Goal: Find specific page/section: Find specific page/section

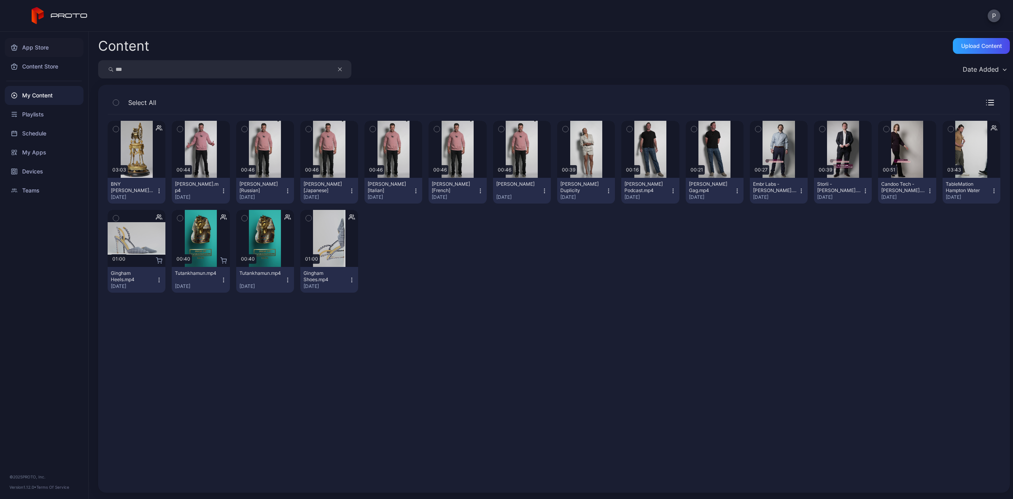
click at [47, 47] on div "App Store" at bounding box center [44, 47] width 79 height 19
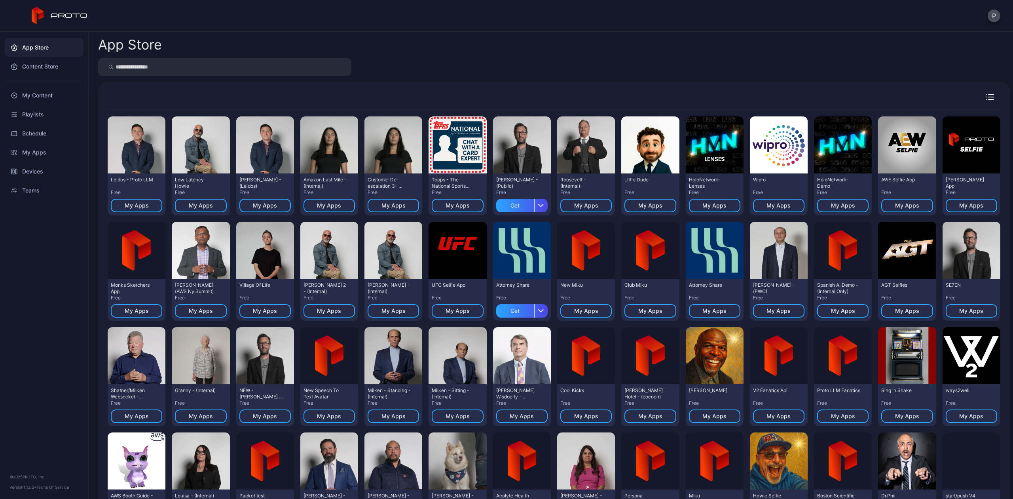
click at [193, 59] on input "search" at bounding box center [224, 67] width 253 height 18
type input "********"
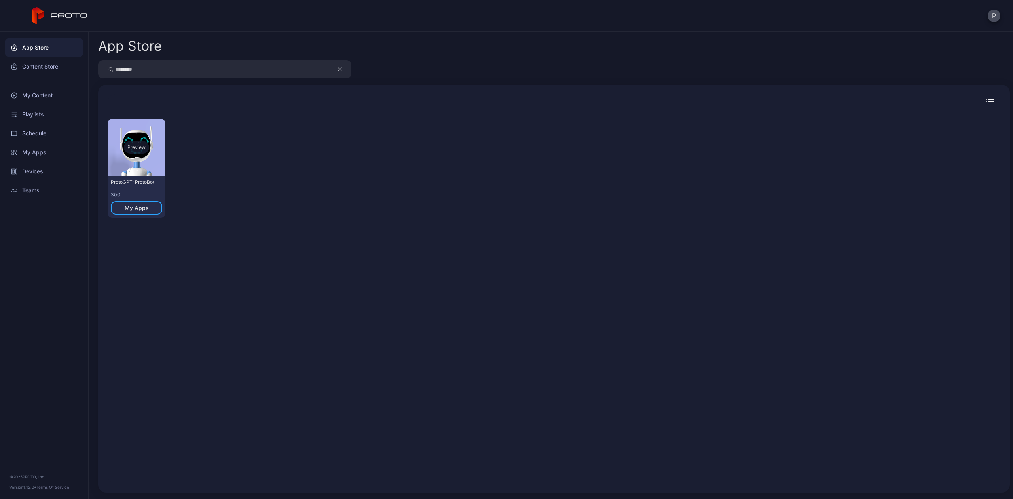
click at [133, 147] on div "Preview" at bounding box center [136, 147] width 25 height 13
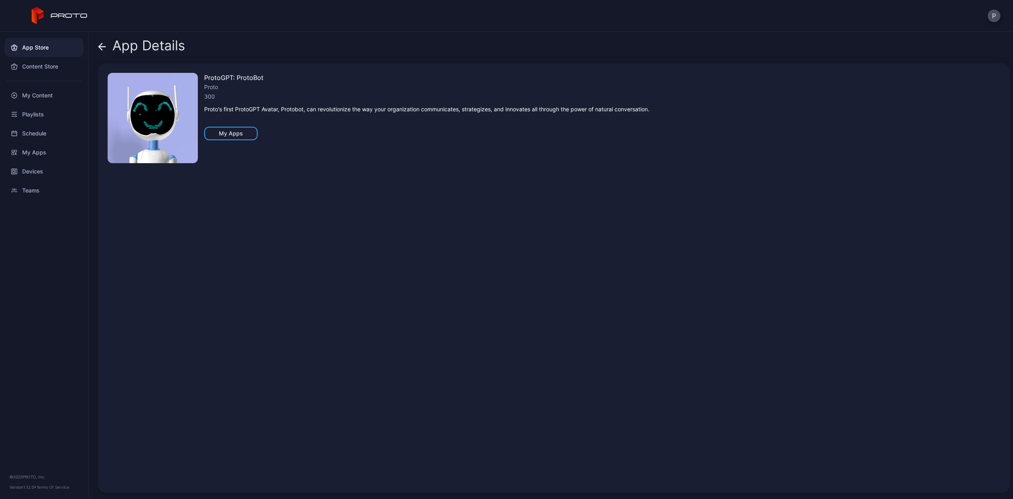
click at [97, 47] on div "App Details ProtoGPT: ProtoBot Proto 300 Proto's first ProtoGPT Avatar, Protobo…" at bounding box center [551, 265] width 924 height 467
click at [102, 47] on icon at bounding box center [102, 47] width 8 height 8
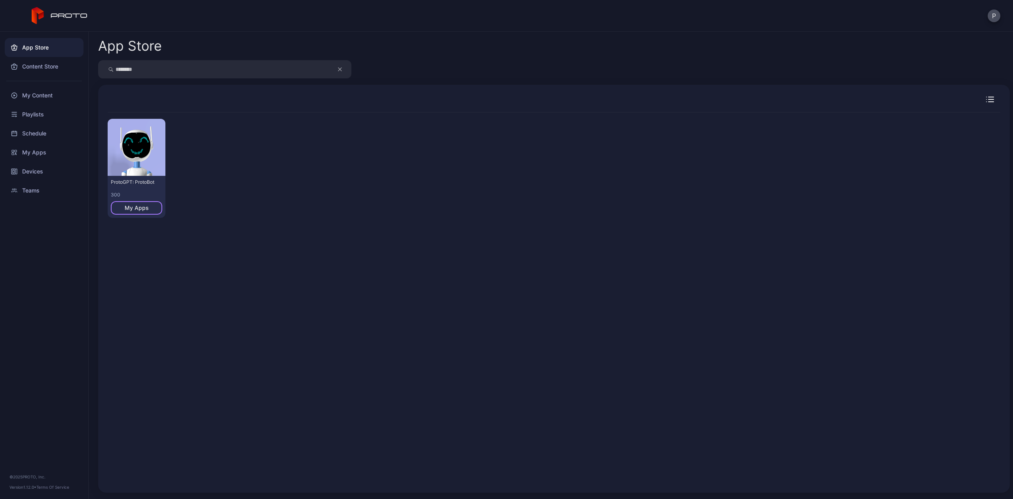
click at [124, 210] on div "My Apps" at bounding box center [136, 207] width 51 height 13
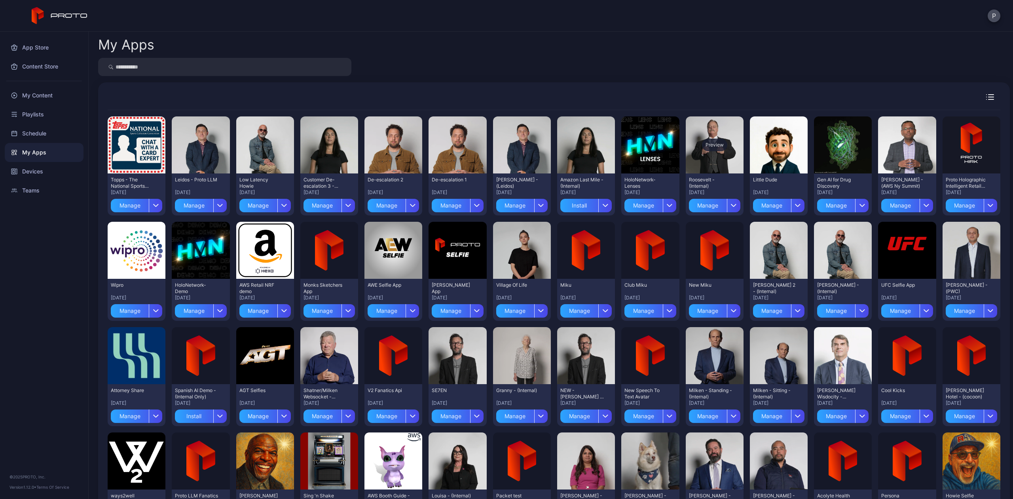
click at [708, 146] on div "Preview" at bounding box center [714, 144] width 25 height 13
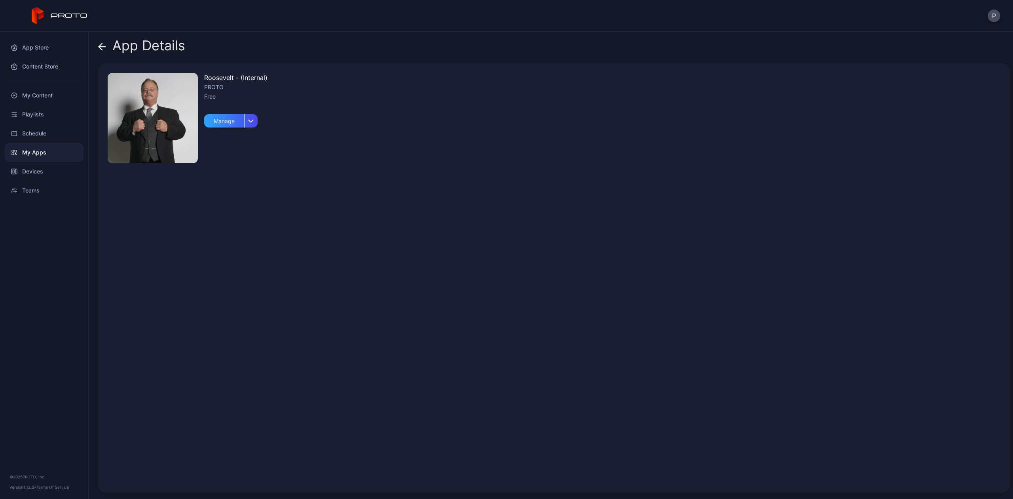
click at [100, 44] on icon at bounding box center [102, 47] width 8 height 8
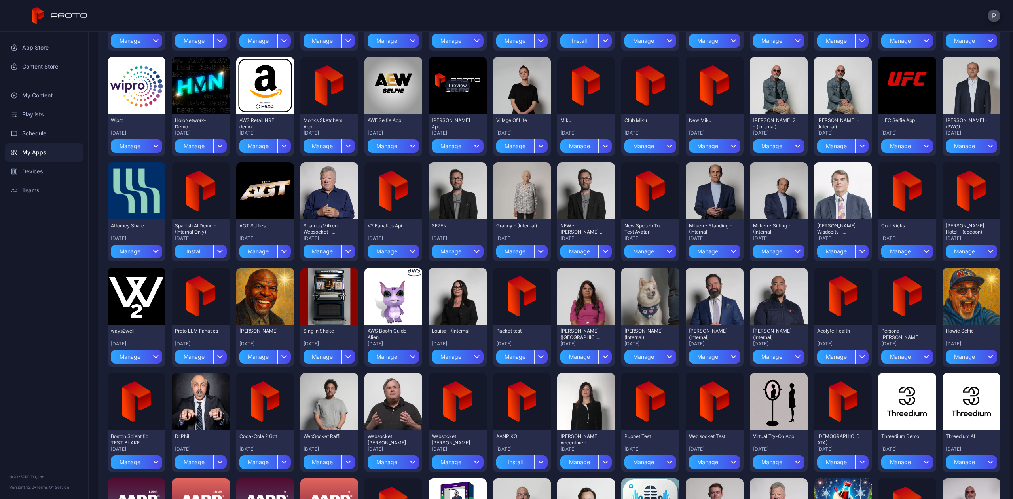
scroll to position [211, 0]
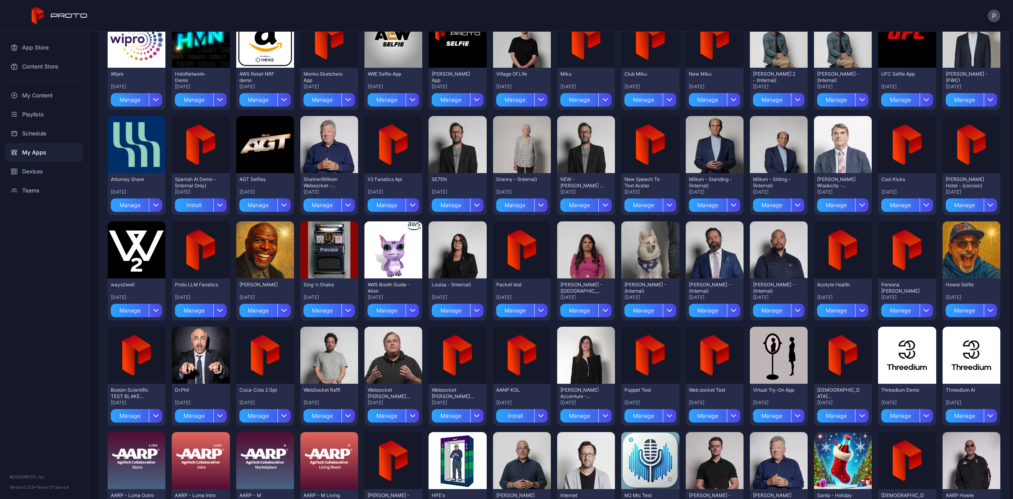
click at [323, 245] on div "Preview" at bounding box center [329, 249] width 25 height 13
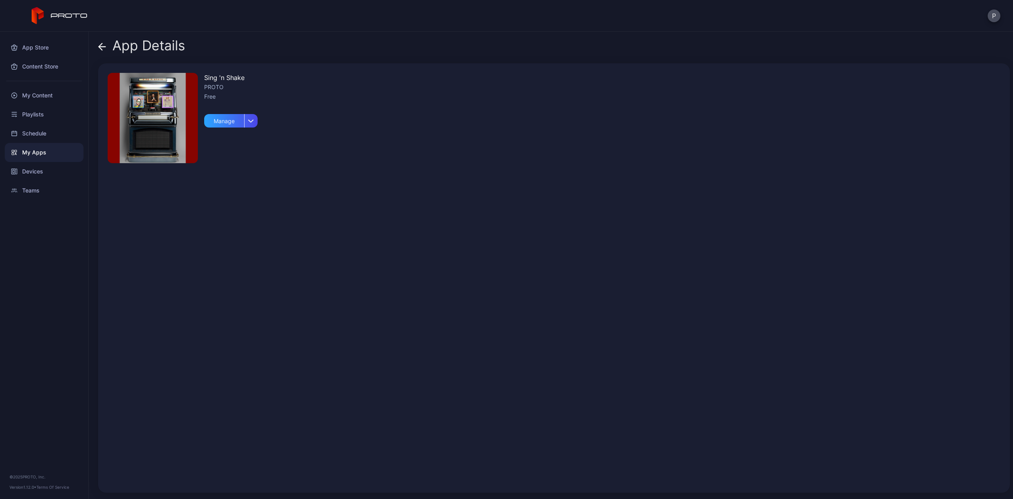
click at [154, 135] on img at bounding box center [153, 118] width 90 height 90
click at [110, 47] on div "App Details" at bounding box center [141, 47] width 87 height 19
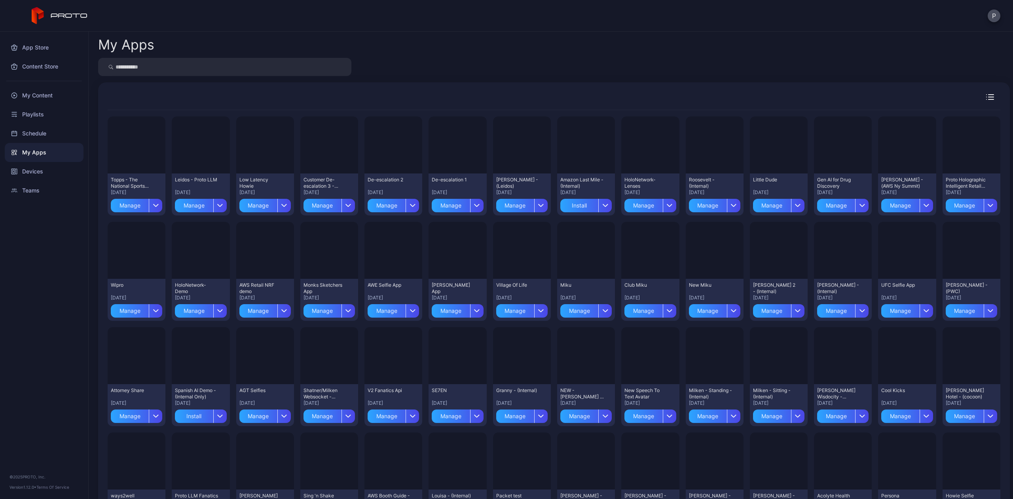
scroll to position [211, 0]
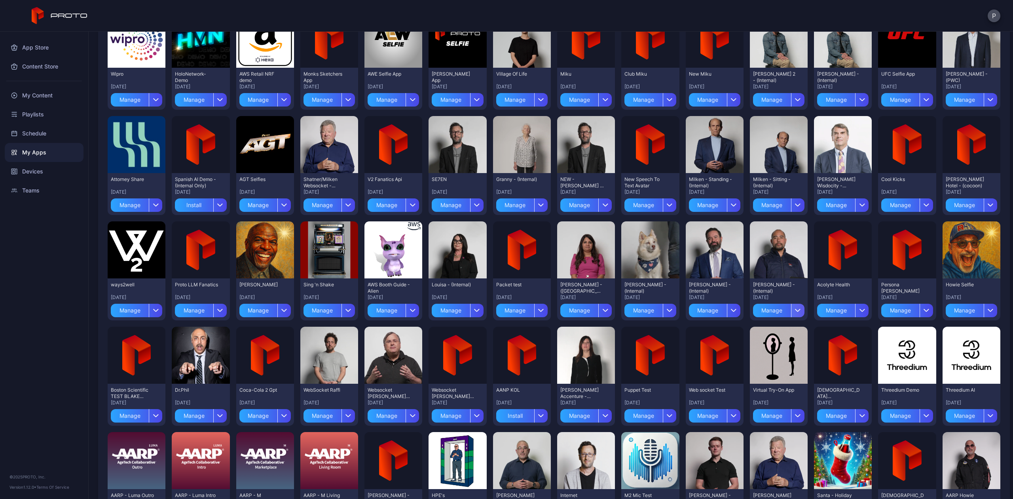
click at [791, 313] on div "button" at bounding box center [797, 309] width 13 height 13
click at [757, 311] on div "Manage" at bounding box center [772, 309] width 38 height 13
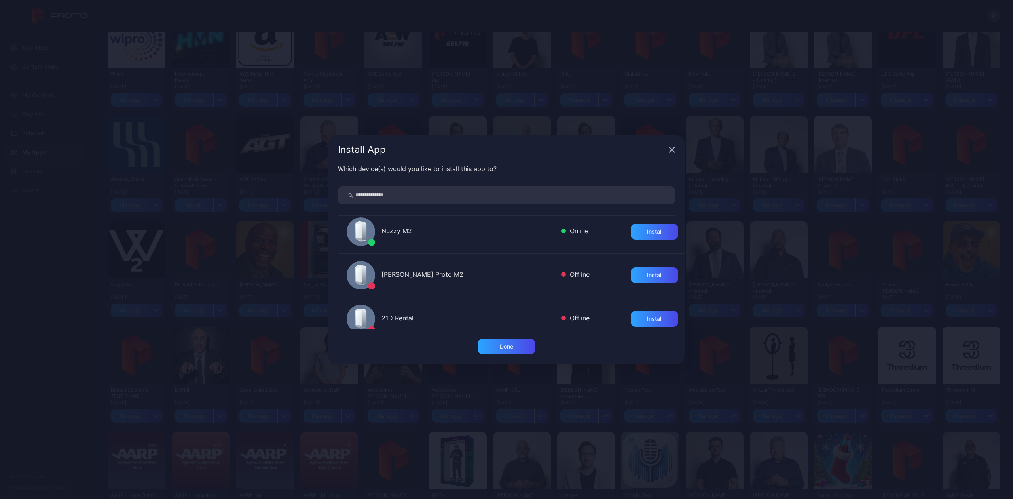
scroll to position [0, 0]
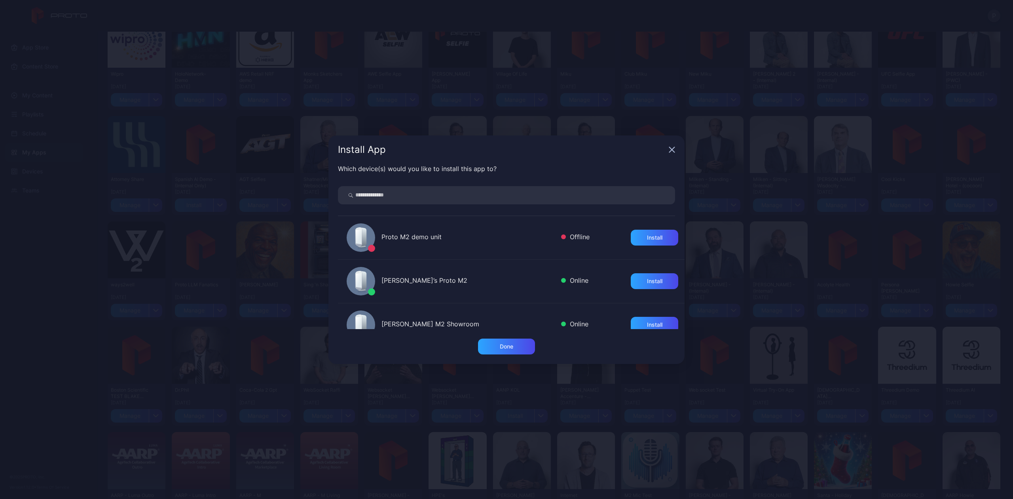
click at [669, 150] on icon "button" at bounding box center [672, 149] width 6 height 6
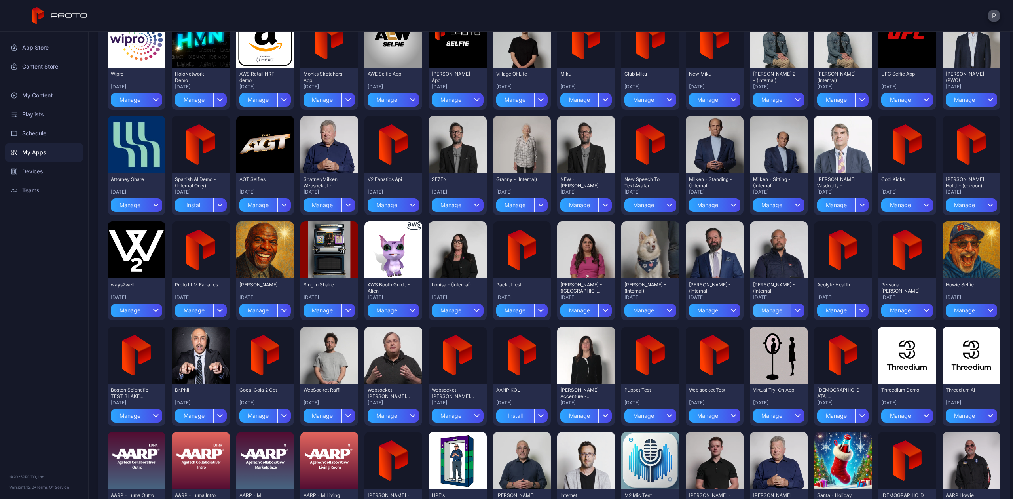
click at [770, 307] on div "Manage" at bounding box center [772, 309] width 38 height 13
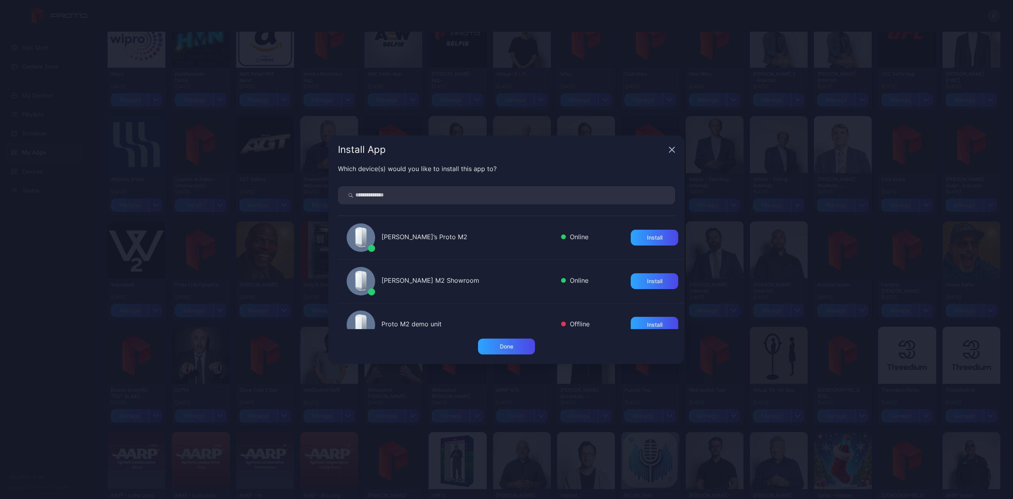
click at [669, 147] on icon "button" at bounding box center [672, 149] width 6 height 6
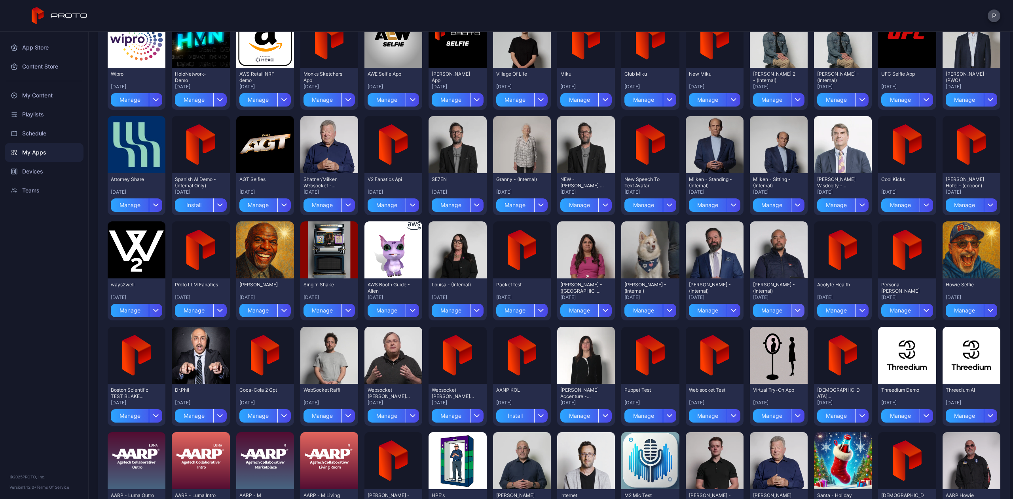
click at [793, 310] on div "button" at bounding box center [797, 309] width 13 height 13
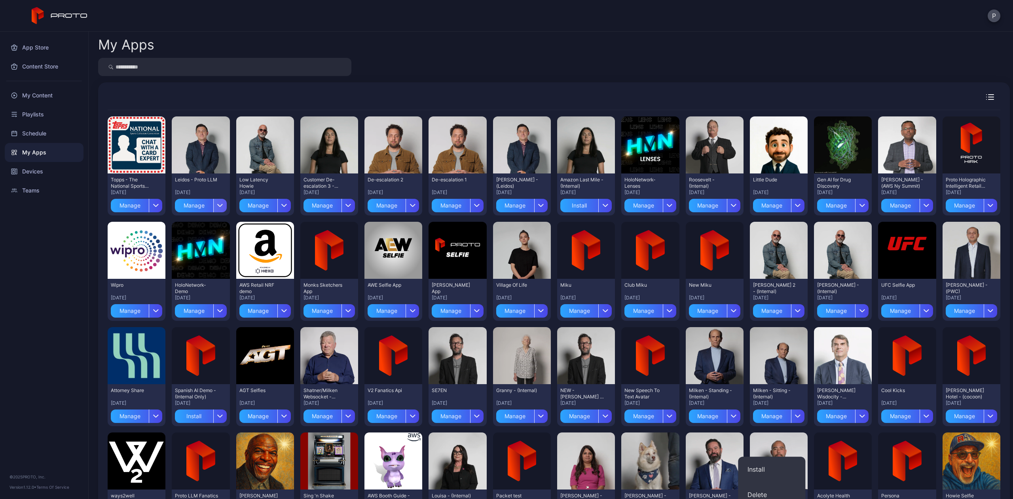
click at [218, 204] on icon "button" at bounding box center [220, 205] width 6 height 3
click at [154, 204] on icon "button" at bounding box center [156, 205] width 6 height 3
click at [581, 48] on div "My Apps" at bounding box center [554, 44] width 912 height 13
